Goal: Check status

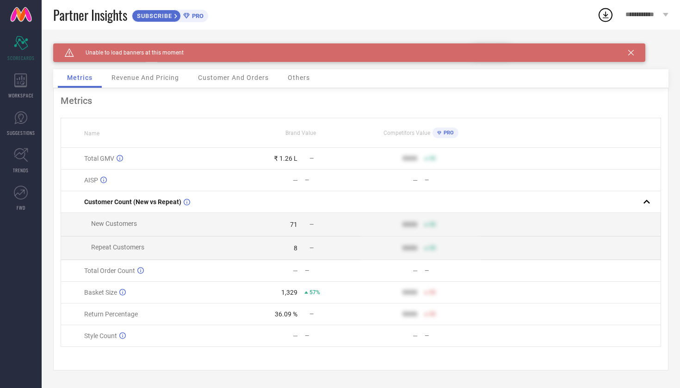
click at [634, 53] on div "Caution Created with Sketch. Unable to load banners at this moment" at bounding box center [349, 52] width 592 height 18
click at [638, 49] on div "Caution Created with Sketch. Unable to load banners at this moment" at bounding box center [349, 52] width 592 height 18
click at [31, 111] on link "SUGGESTIONS" at bounding box center [21, 123] width 42 height 37
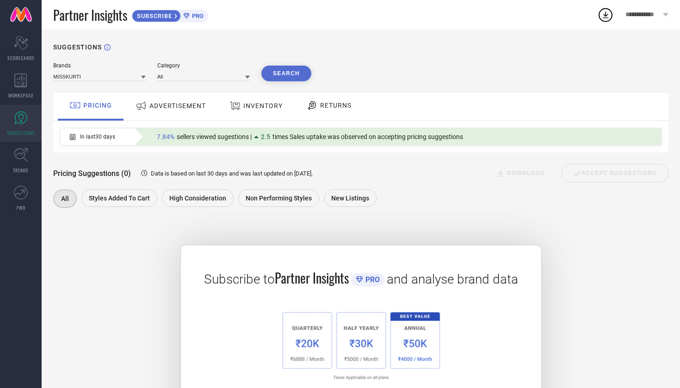
click at [23, 125] on link "SUGGESTIONS" at bounding box center [21, 123] width 42 height 37
click at [25, 87] on div "WORKSPACE" at bounding box center [21, 86] width 42 height 37
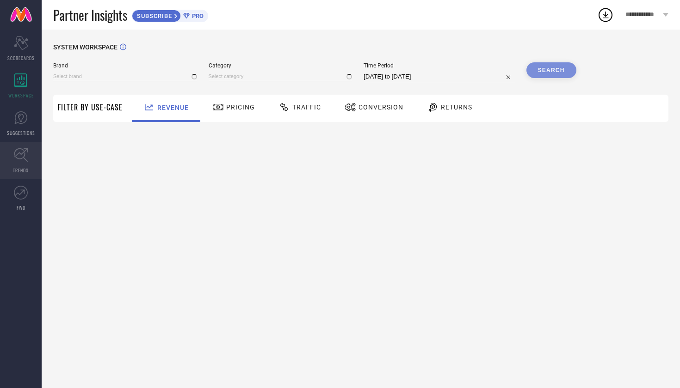
type input "MISSKURTI"
type input "All"
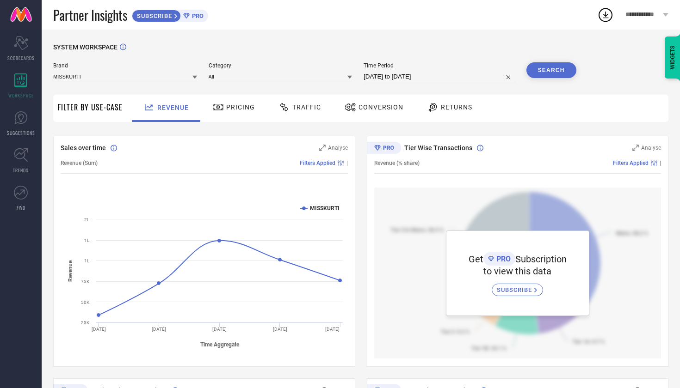
click at [429, 74] on input "29-08-2025 to 28-09-2025" at bounding box center [438, 76] width 151 height 11
select select "7"
select select "2025"
select select "8"
select select "2025"
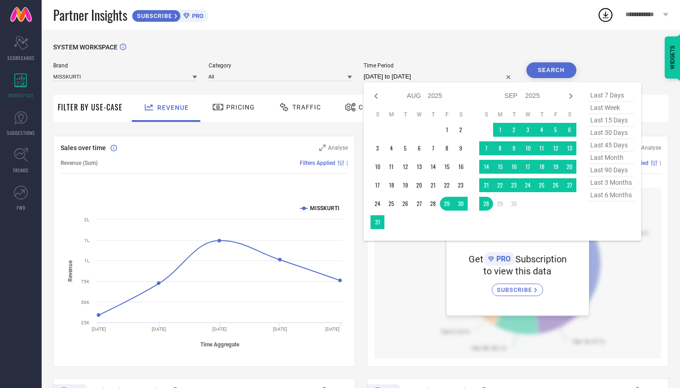
click at [588, 142] on span "last 45 days" at bounding box center [611, 145] width 46 height 12
type input "[DATE] to [DATE]"
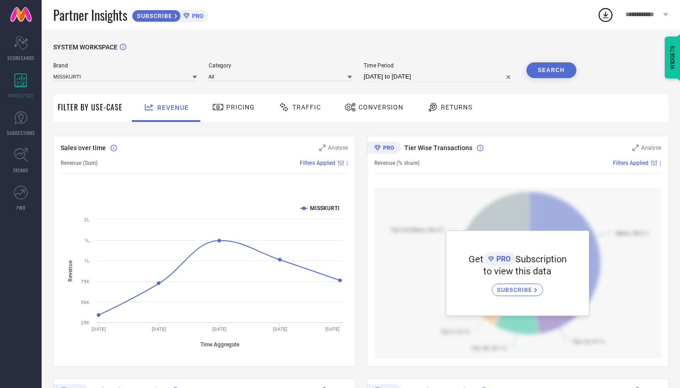
click at [547, 68] on button "Search" at bounding box center [551, 70] width 50 height 16
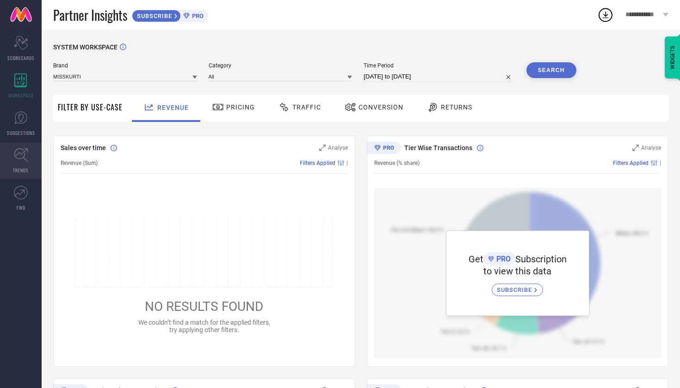
click at [18, 168] on span "TRENDS" at bounding box center [21, 170] width 16 height 7
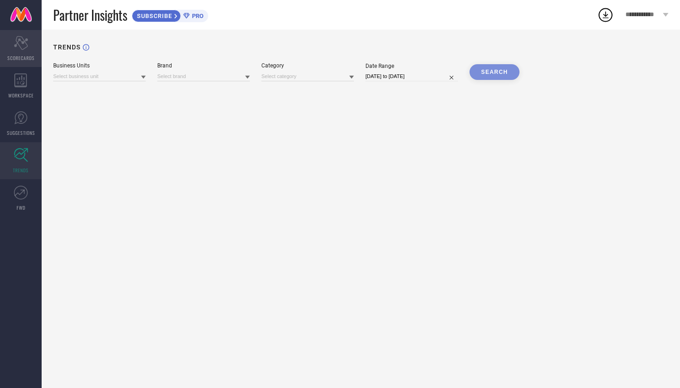
click at [30, 59] on span "SCORECARDS" at bounding box center [20, 58] width 27 height 7
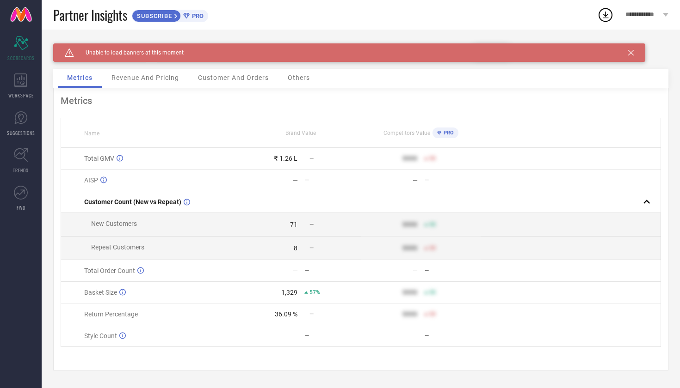
click at [160, 77] on span "Revenue And Pricing" at bounding box center [145, 77] width 68 height 7
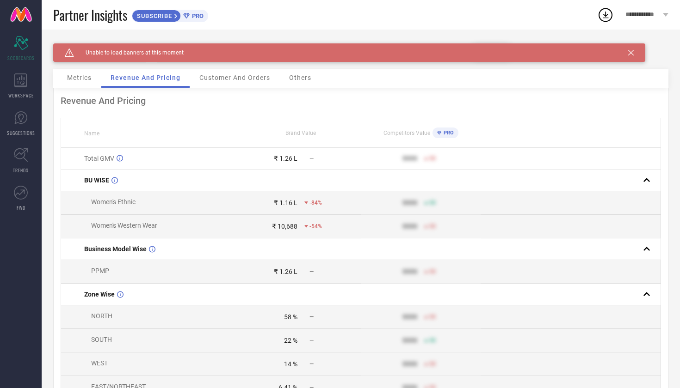
click at [239, 81] on span "Customer And Orders" at bounding box center [234, 77] width 71 height 7
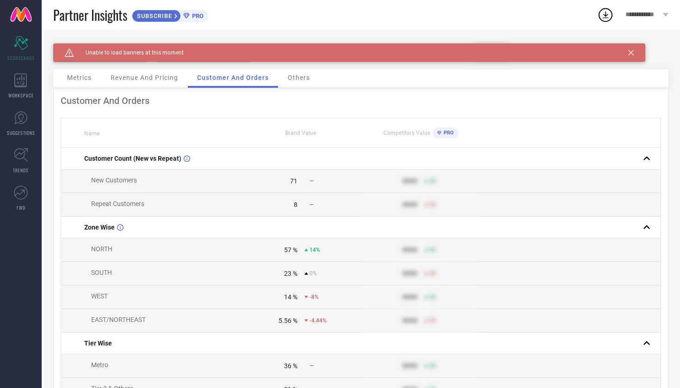
click at [69, 77] on span "Metrics" at bounding box center [79, 77] width 25 height 7
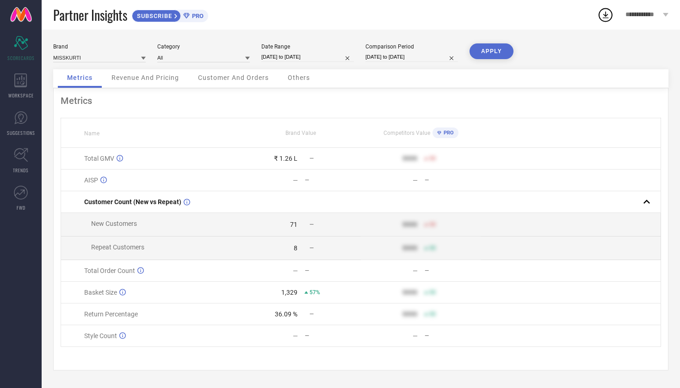
select select "4"
select select "2025"
select select "5"
select select "2025"
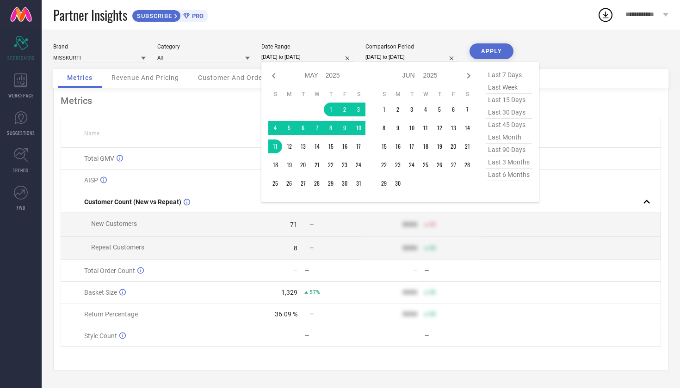
click at [307, 58] on input "01-05-2025 to 11-05-2025" at bounding box center [307, 57] width 92 height 10
click at [520, 125] on span "last 45 days" at bounding box center [509, 125] width 46 height 12
type input "[DATE] to [DATE]"
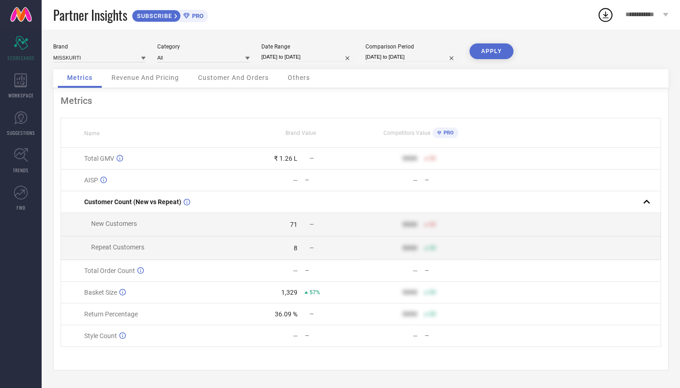
click at [498, 46] on button "APPLY" at bounding box center [491, 51] width 44 height 16
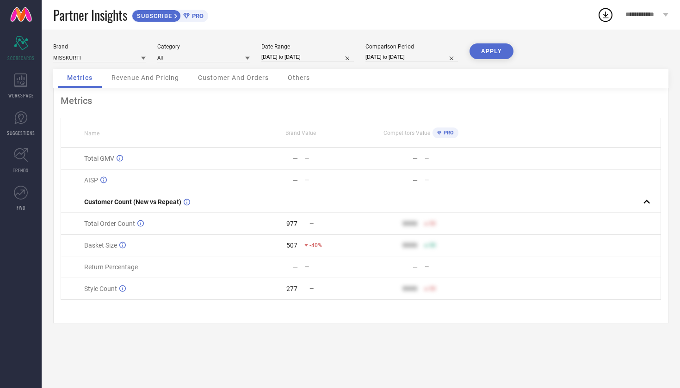
click at [172, 80] on span "Revenue And Pricing" at bounding box center [145, 77] width 68 height 7
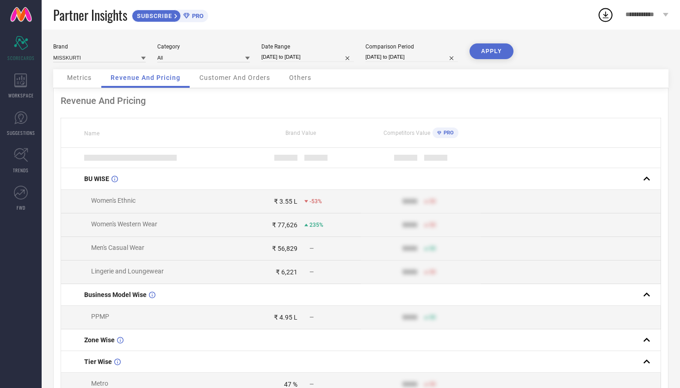
click at [222, 81] on span "Customer And Orders" at bounding box center [234, 77] width 71 height 7
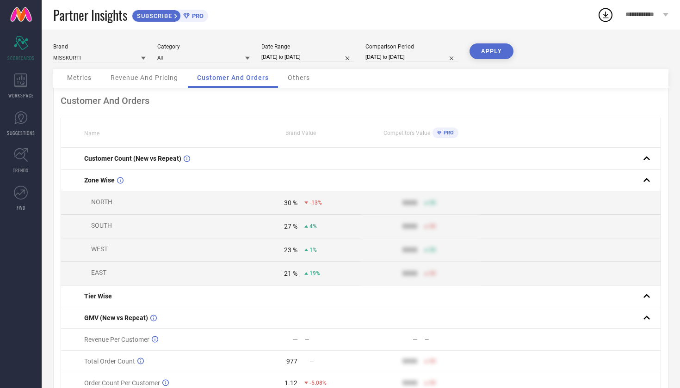
click at [301, 86] on div "Others" at bounding box center [298, 78] width 41 height 18
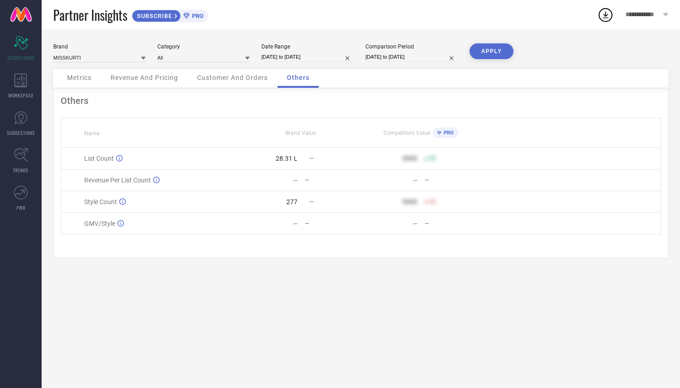
click at [86, 85] on div "Metrics" at bounding box center [79, 78] width 43 height 18
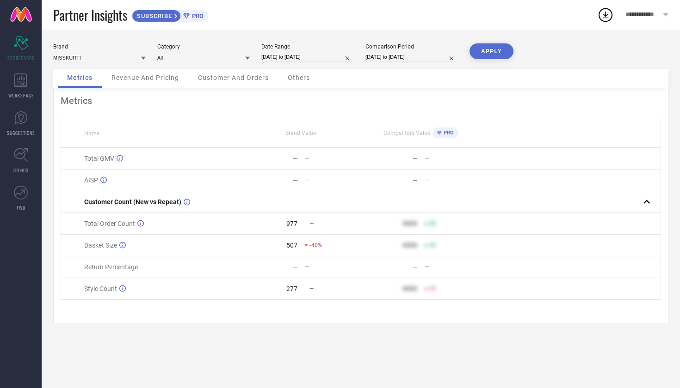
click at [313, 44] on div "Date Range" at bounding box center [307, 46] width 92 height 6
click at [427, 61] on input "04-04-2024 to 04-05-2024" at bounding box center [411, 57] width 92 height 10
select select "3"
select select "2024"
select select "4"
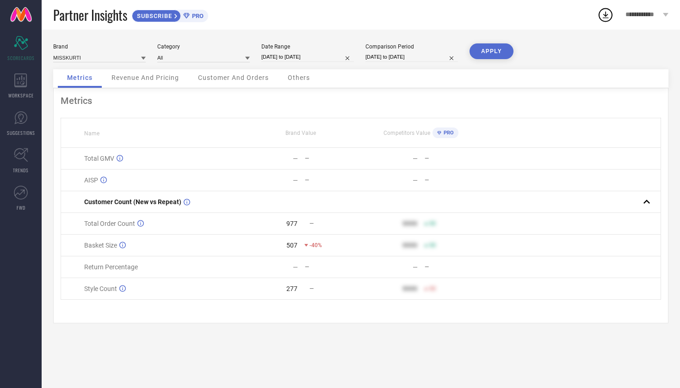
select select "2024"
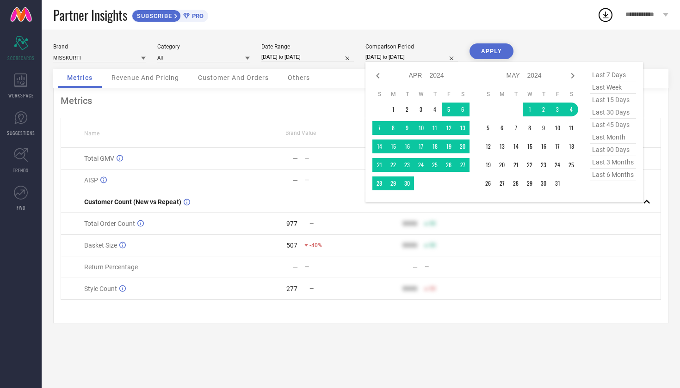
click at [617, 111] on span "last 30 days" at bounding box center [613, 112] width 46 height 12
type input "[DATE] to [DATE]"
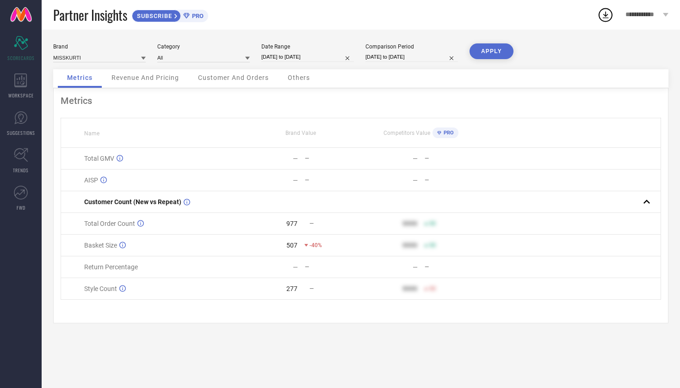
click at [504, 52] on button "APPLY" at bounding box center [491, 51] width 44 height 16
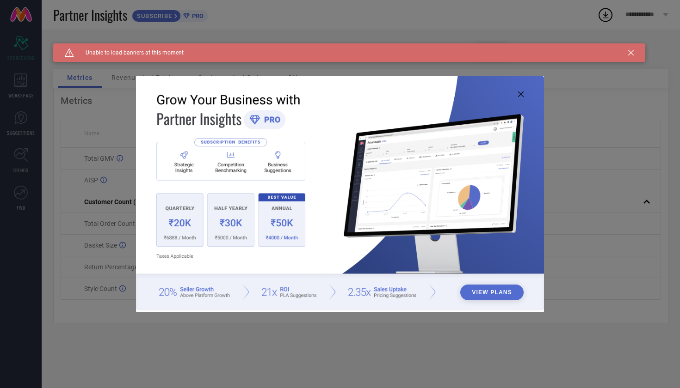
click at [522, 98] on img at bounding box center [340, 193] width 408 height 234
click at [521, 90] on img at bounding box center [340, 193] width 408 height 234
click at [521, 92] on icon at bounding box center [521, 95] width 6 height 6
